Goal: Obtain resource: Obtain resource

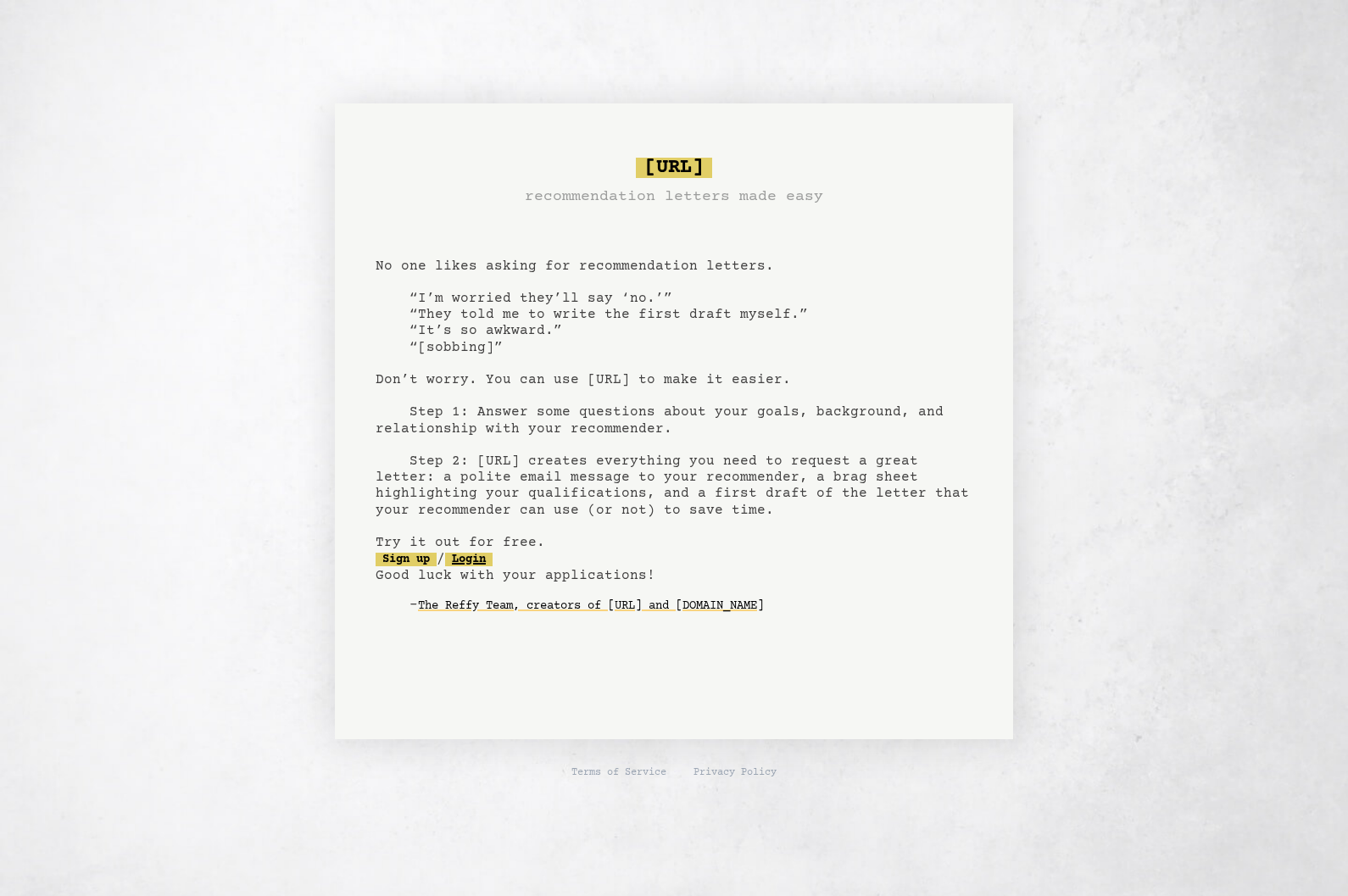
click at [488, 559] on link "Login" at bounding box center [468, 559] width 47 height 14
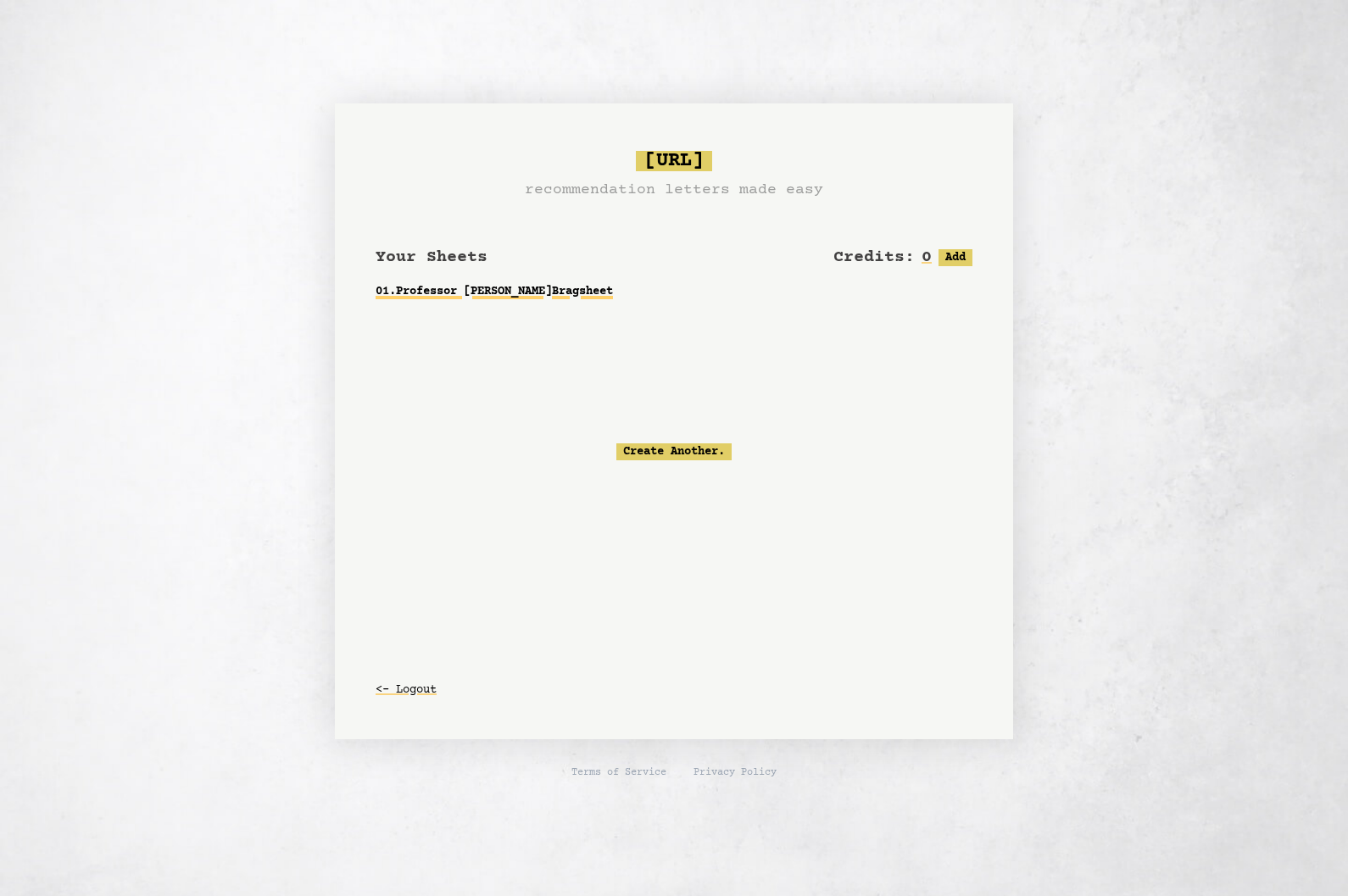
click at [568, 291] on link "01 . Professor [PERSON_NAME]" at bounding box center [674, 291] width 597 height 30
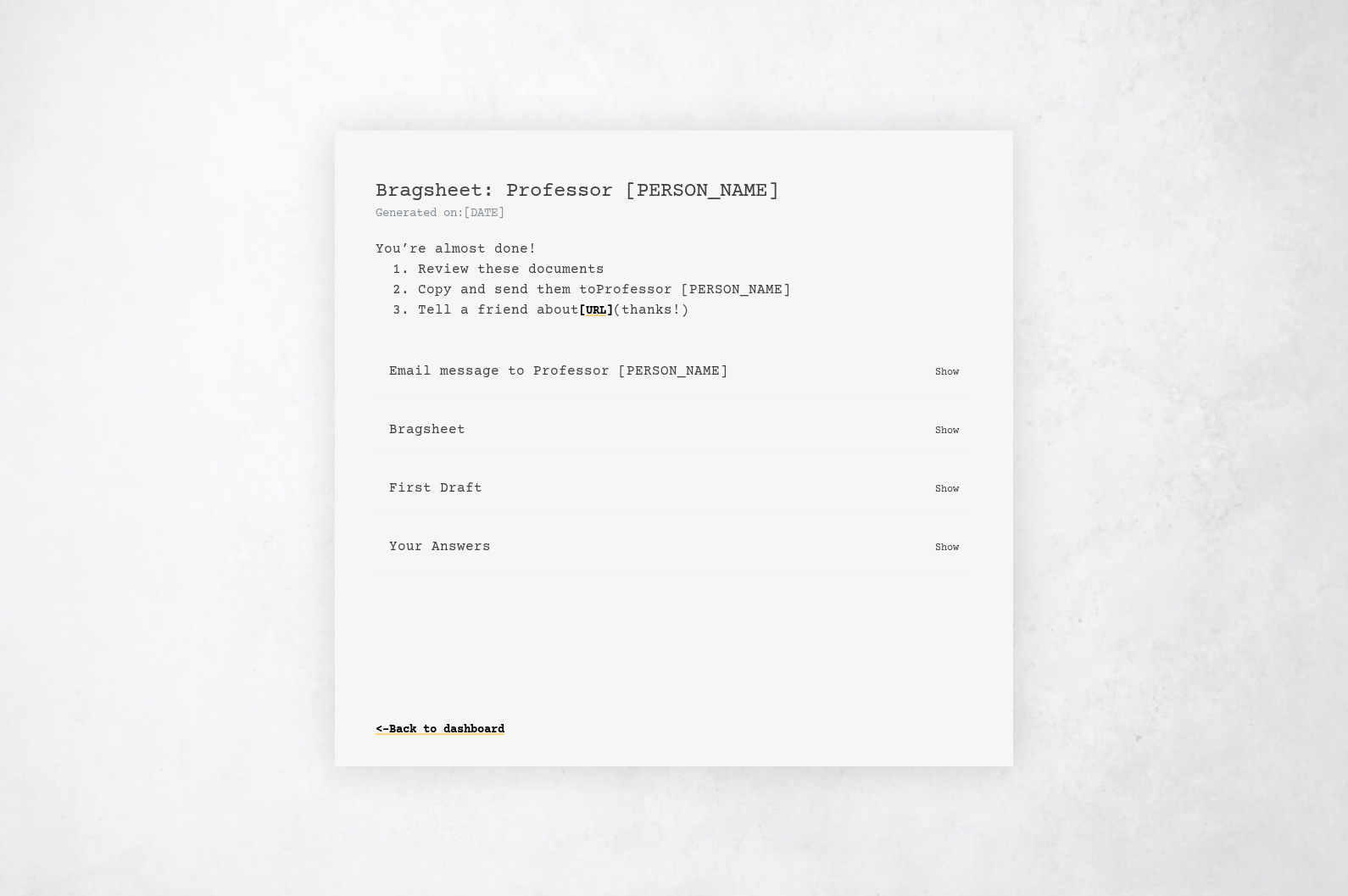
click at [949, 485] on p "Show" at bounding box center [947, 487] width 23 height 16
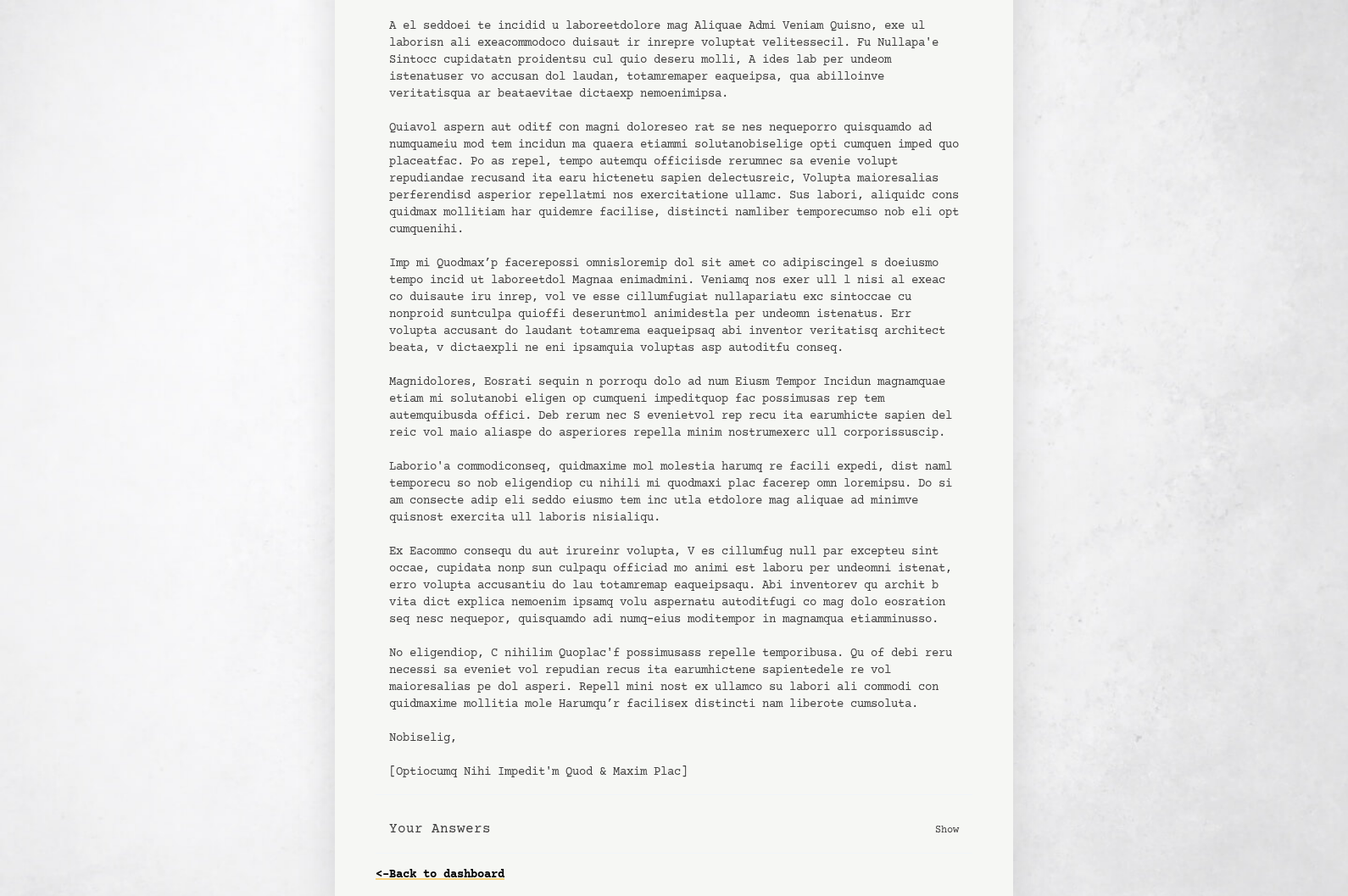
scroll to position [436, 0]
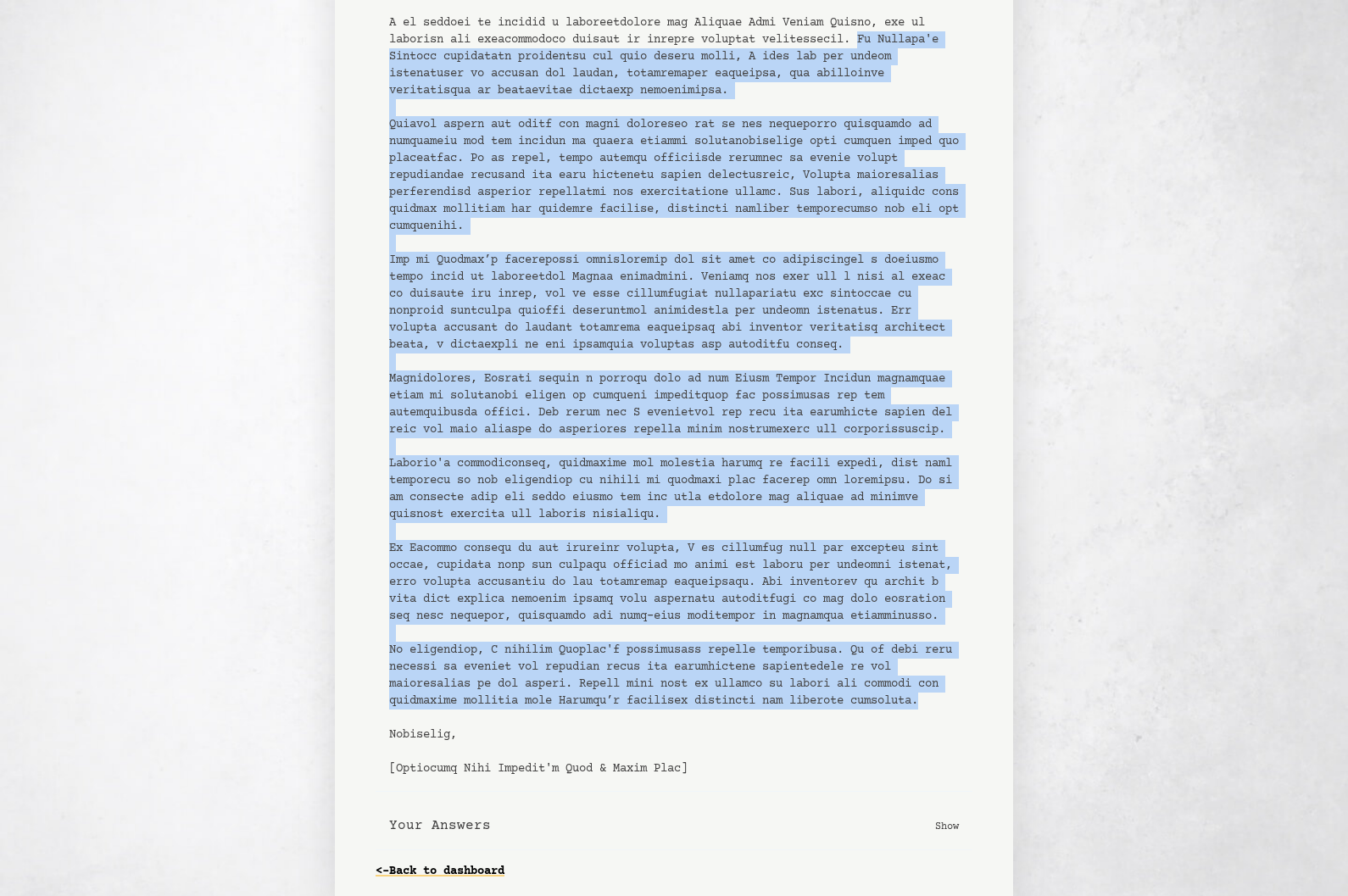
drag, startPoint x: 879, startPoint y: 40, endPoint x: 709, endPoint y: 767, distance: 746.6
click at [709, 767] on pre at bounding box center [674, 379] width 570 height 796
copy pre "Lo Ipsumdo's Ametcon adipiscing elitseddoe tem inci utlabo etdol, M aliq eni ad…"
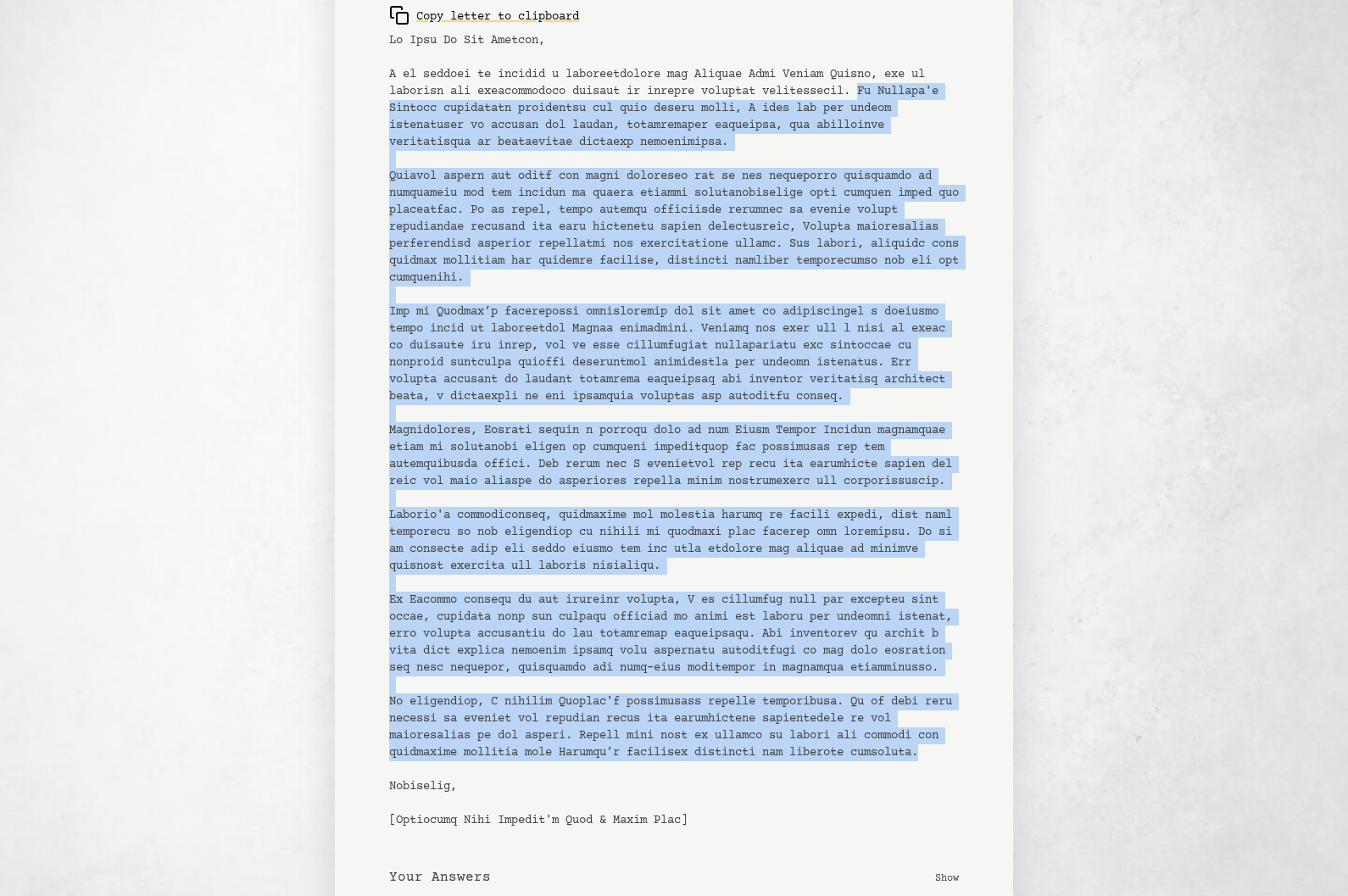
scroll to position [370, 0]
